Goal: Transaction & Acquisition: Obtain resource

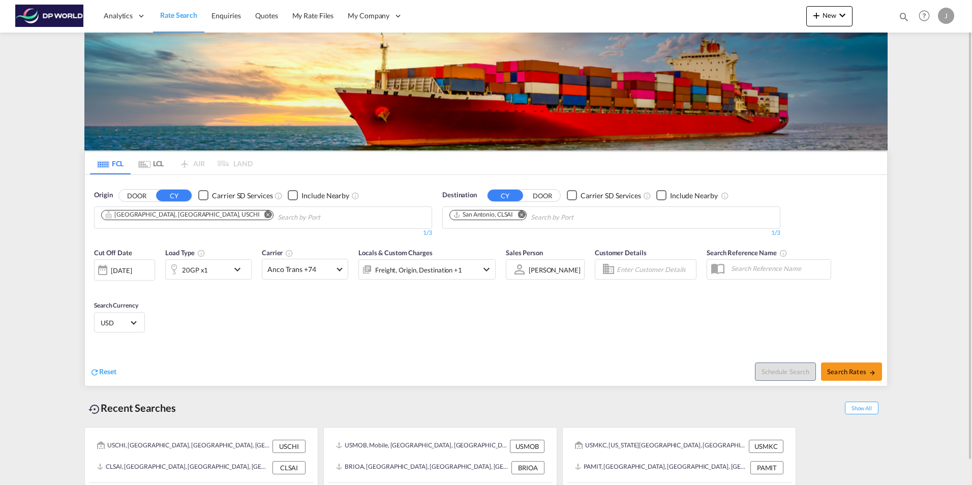
click at [264, 211] on md-icon "Remove" at bounding box center [268, 214] width 8 height 8
click at [131, 211] on body "Analytics Dashboard Rate Search Enquiries Quotes My Rate Files My Company" at bounding box center [486, 242] width 972 height 485
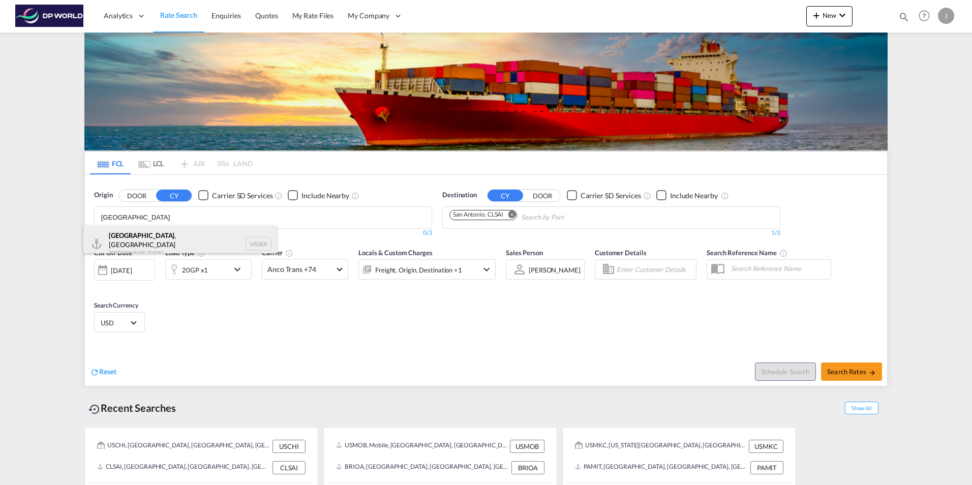
type input "Seattle"
click at [139, 234] on div "Seattle , WA United States USSEA" at bounding box center [179, 244] width 193 height 37
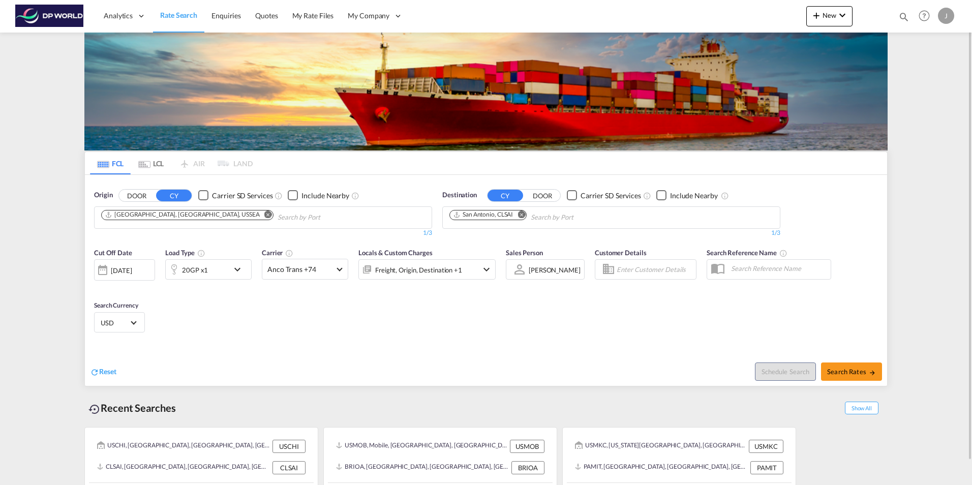
click at [526, 215] on button "Remove" at bounding box center [518, 215] width 15 height 10
click at [463, 214] on body "Analytics Dashboard Rate Search Enquiries Quotes My Rate Files My Company" at bounding box center [486, 242] width 972 height 485
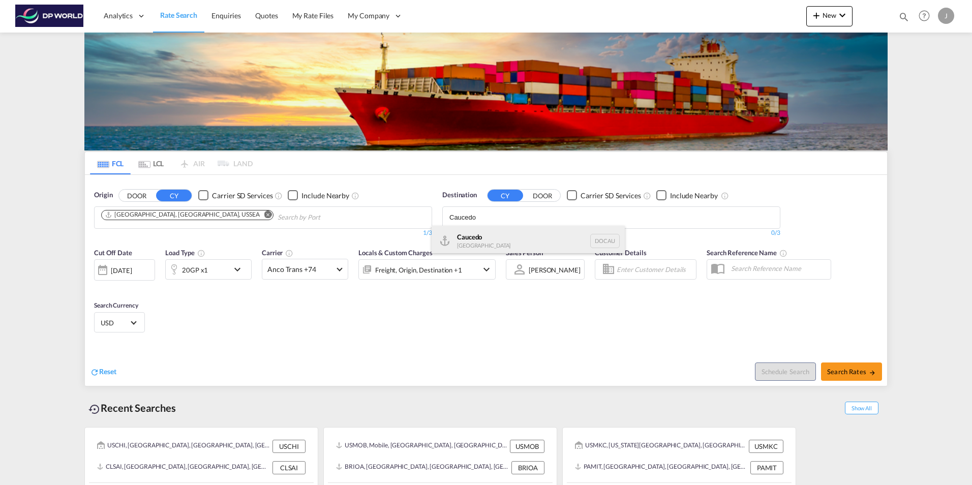
type input "Caucedo"
click at [477, 235] on div "Caucedo Dominican Republic DOCAU" at bounding box center [527, 241] width 193 height 30
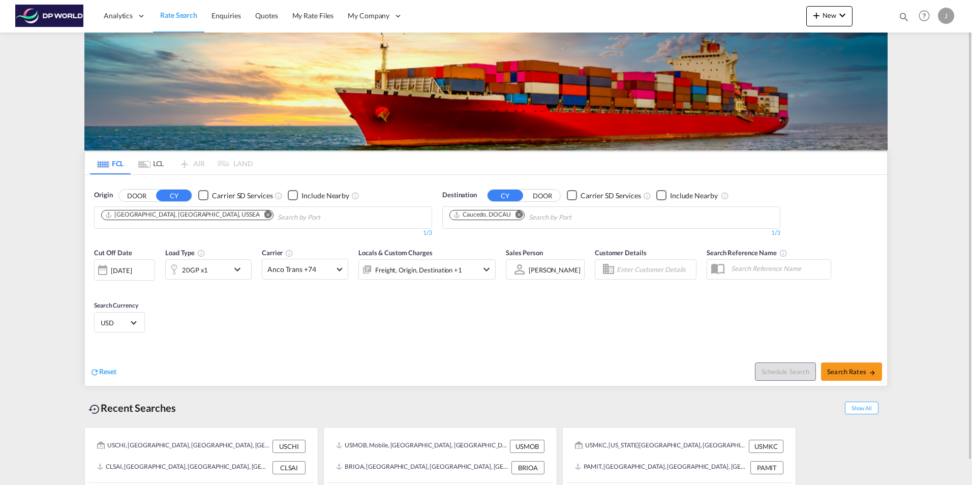
click at [102, 273] on div at bounding box center [103, 270] width 16 height 20
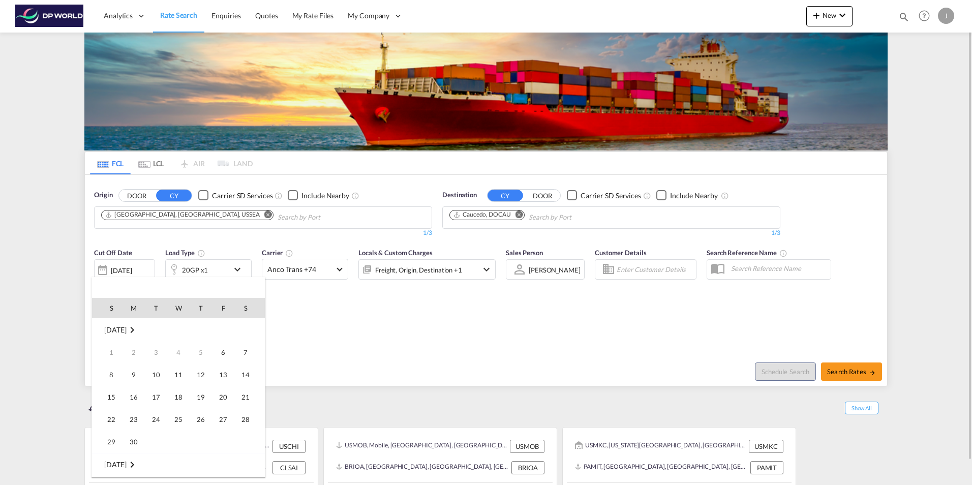
scroll to position [404, 0]
click at [200, 380] on span "11" at bounding box center [201, 374] width 20 height 20
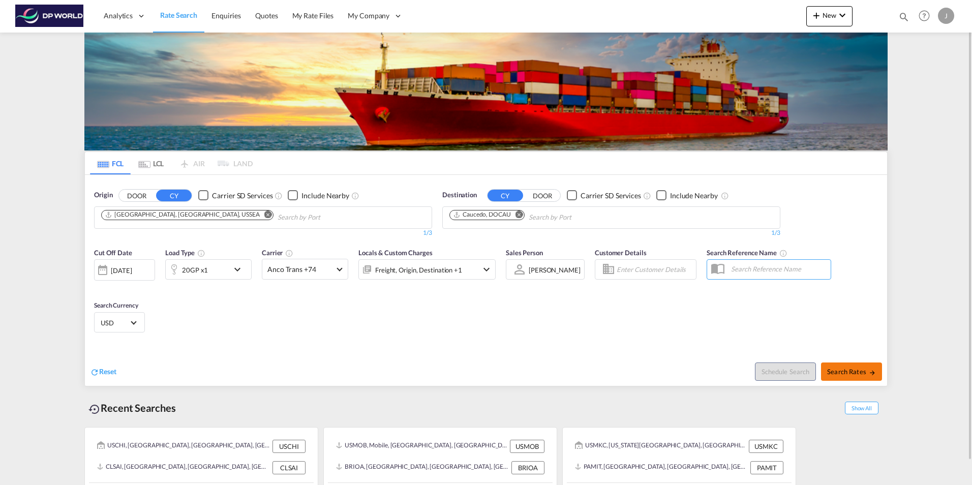
click at [845, 367] on span "Search Rates" at bounding box center [851, 371] width 49 height 8
type input "USSEA to DOCAU / 11 Sep 2025"
